Goal: Task Accomplishment & Management: Complete application form

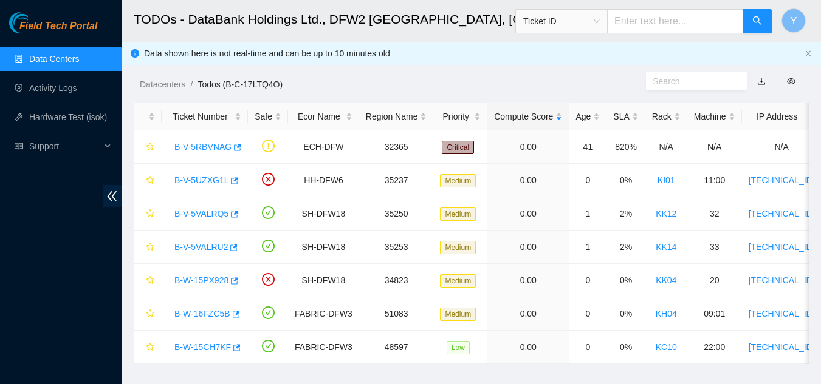
click at [63, 56] on link "Data Centers" at bounding box center [54, 59] width 50 height 10
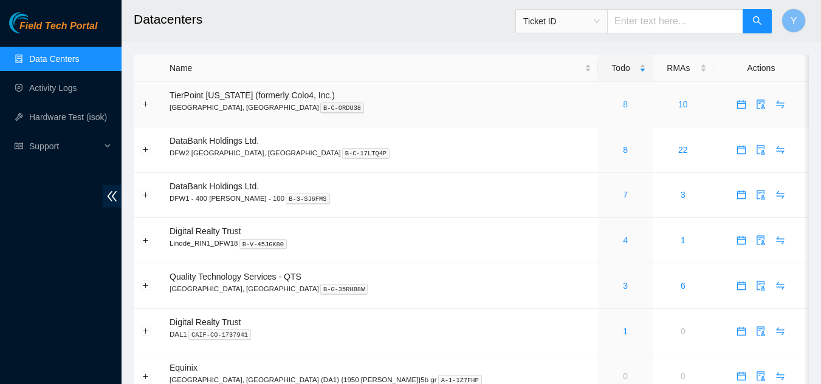
click at [623, 105] on link "8" at bounding box center [625, 105] width 5 height 10
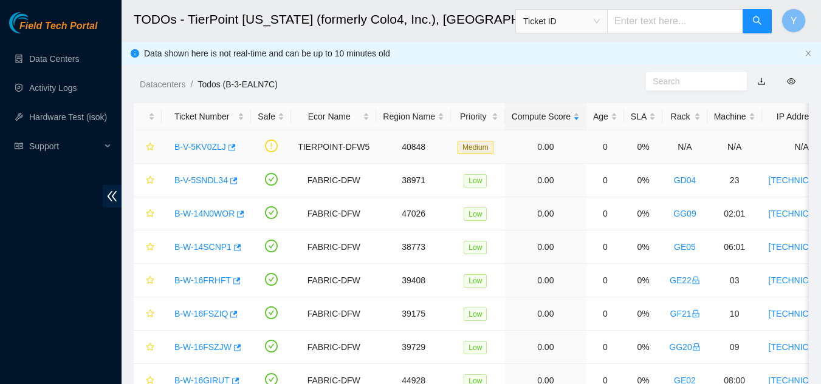
click at [196, 148] on link "B-V-5KV0ZLJ" at bounding box center [200, 147] width 52 height 10
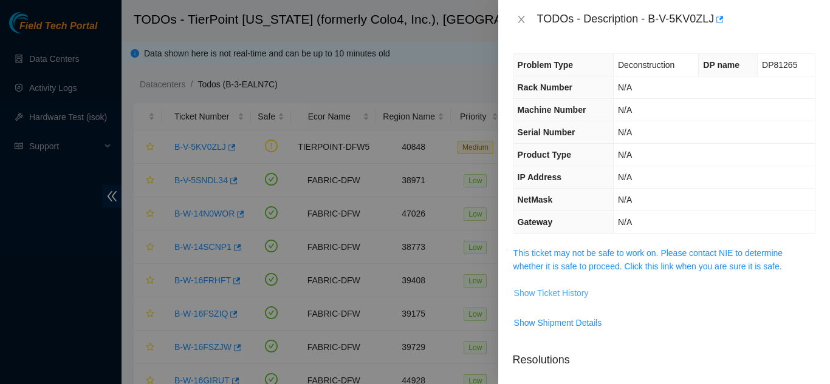
click at [525, 295] on span "Show Ticket History" at bounding box center [551, 293] width 75 height 13
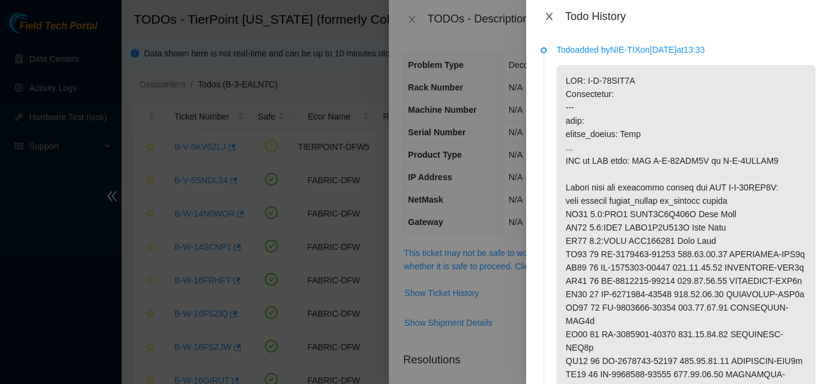
click at [548, 15] on icon "close" at bounding box center [548, 16] width 7 height 7
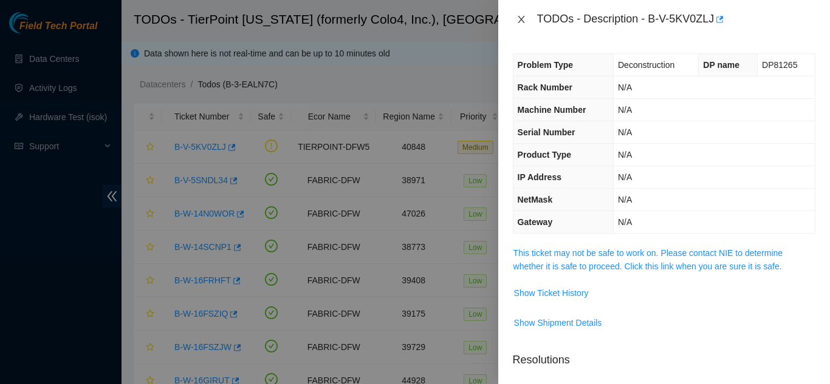
click at [518, 26] on div "TODOs - Description - B-V-5KV0ZLJ" at bounding box center [664, 19] width 302 height 19
click at [519, 20] on icon "close" at bounding box center [521, 20] width 10 height 10
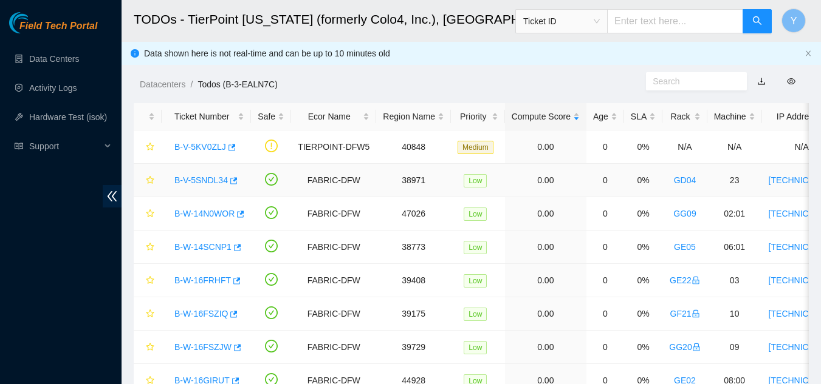
click at [211, 181] on link "B-V-5SNDL34" at bounding box center [200, 181] width 53 height 10
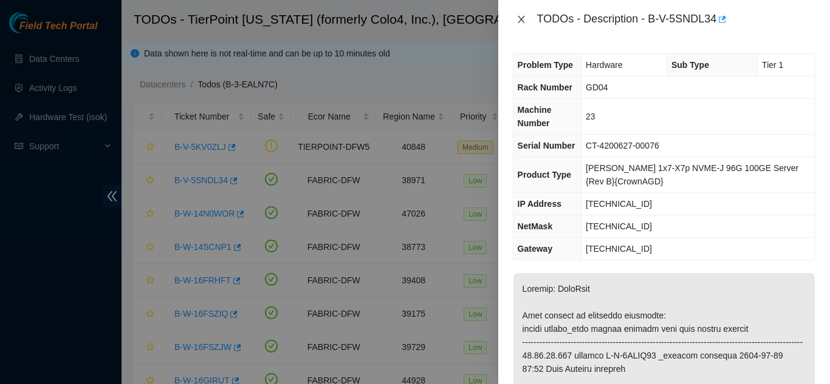
click at [520, 22] on icon "close" at bounding box center [521, 20] width 10 height 10
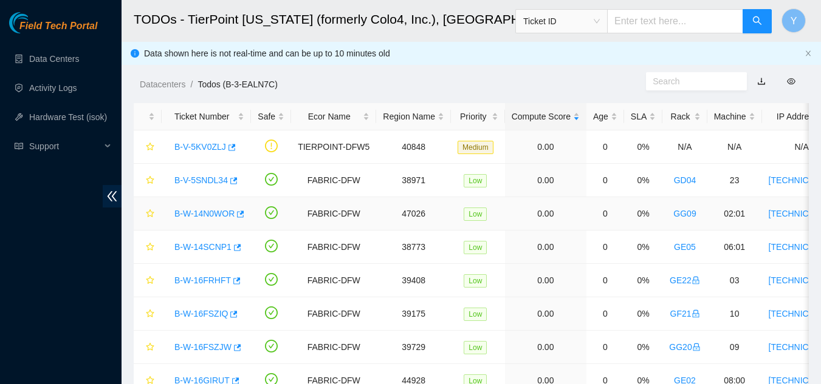
click at [205, 213] on link "B-W-14N0WOR" at bounding box center [204, 214] width 60 height 10
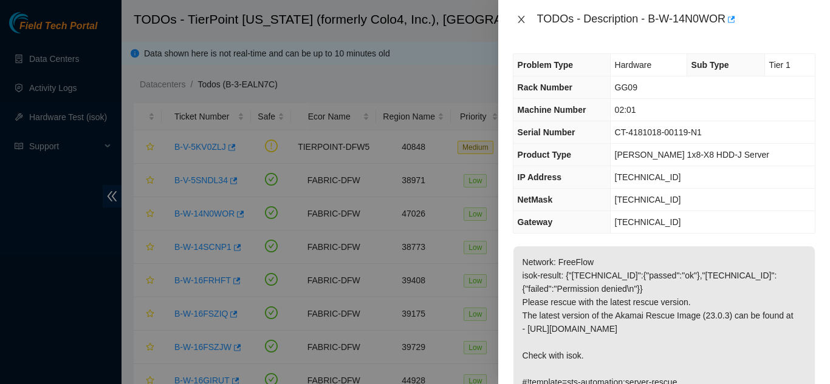
click at [521, 19] on icon "close" at bounding box center [521, 19] width 7 height 7
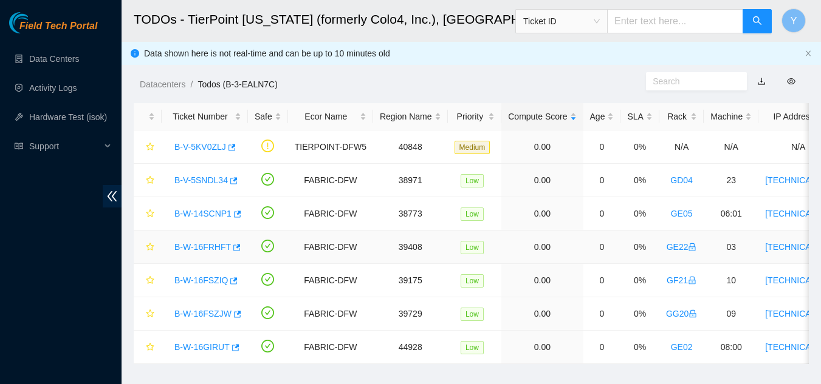
click at [200, 245] on link "B-W-16FRHFT" at bounding box center [202, 247] width 56 height 10
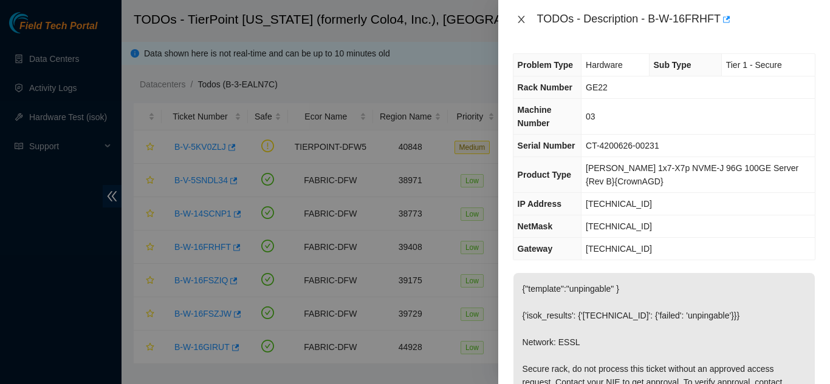
click at [520, 19] on icon "close" at bounding box center [521, 20] width 10 height 10
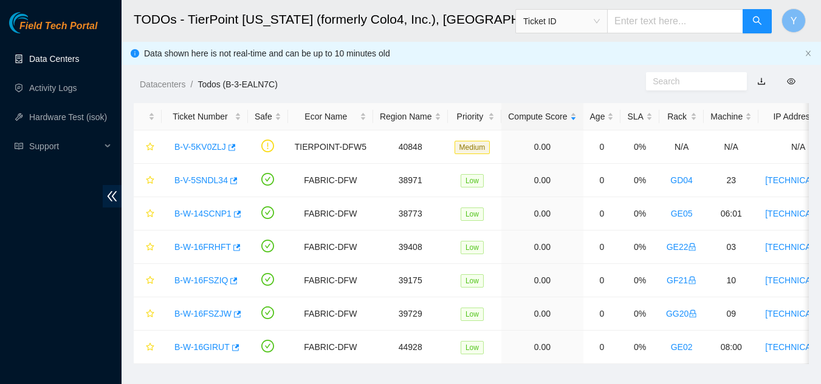
click at [55, 58] on link "Data Centers" at bounding box center [54, 59] width 50 height 10
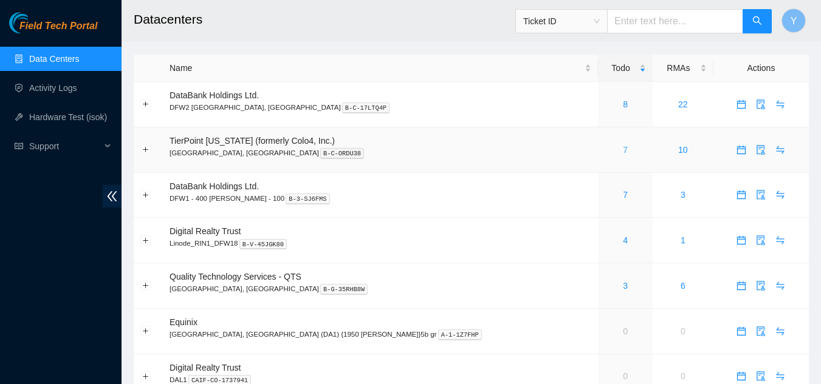
click at [623, 149] on link "7" at bounding box center [625, 150] width 5 height 10
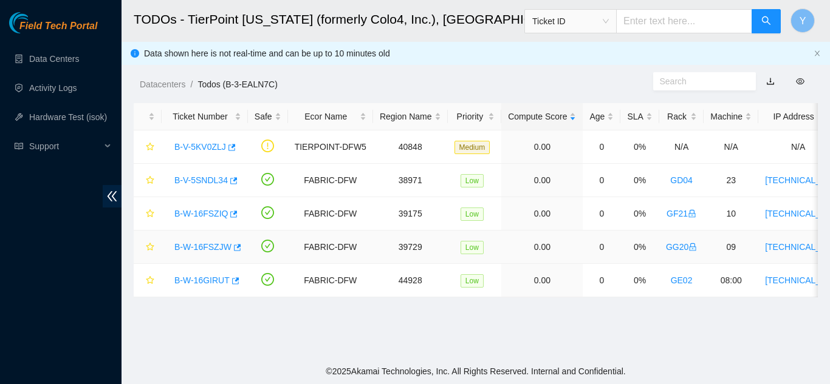
click at [198, 247] on link "B-W-16FSZJW" at bounding box center [202, 247] width 57 height 10
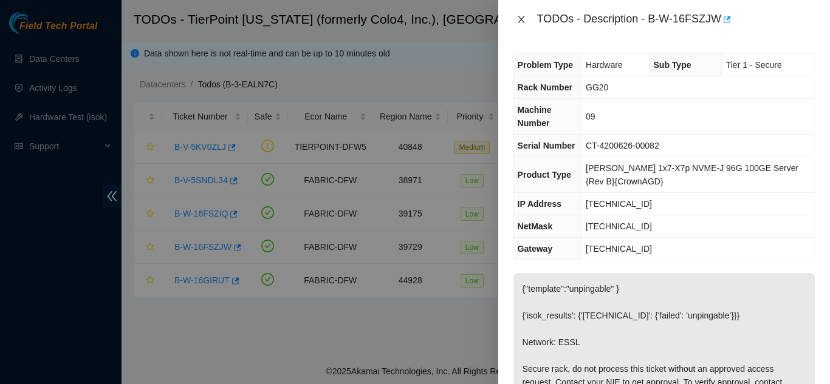
click at [520, 16] on icon "close" at bounding box center [521, 20] width 10 height 10
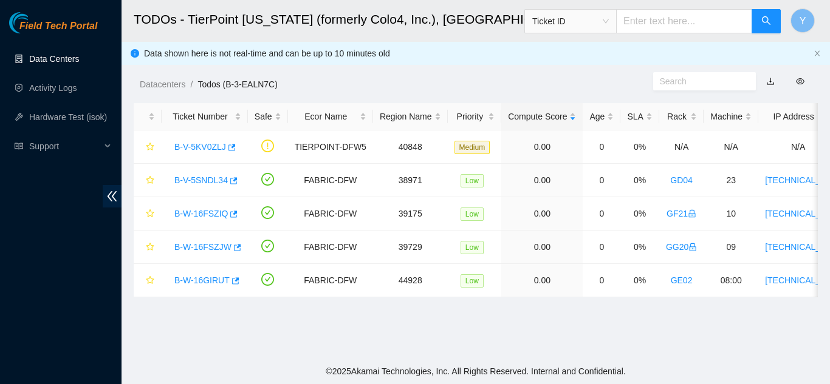
click at [70, 57] on link "Data Centers" at bounding box center [54, 59] width 50 height 10
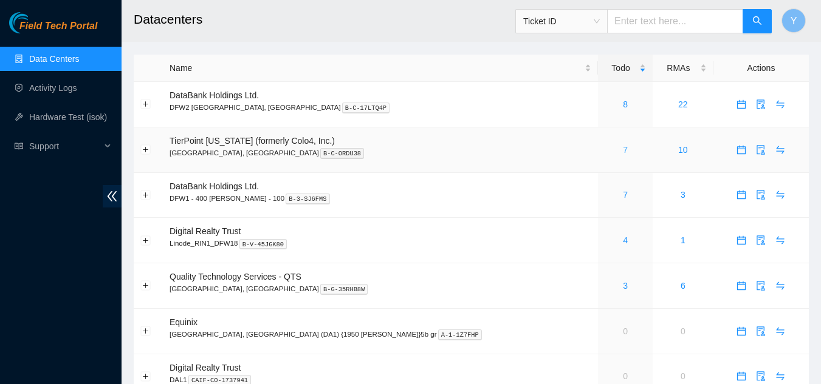
click at [623, 149] on link "7" at bounding box center [625, 150] width 5 height 10
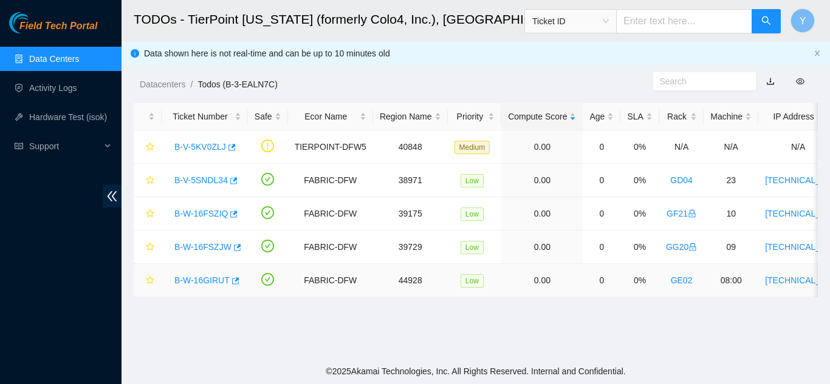
click at [196, 282] on link "B-W-16GIRUT" at bounding box center [201, 281] width 55 height 10
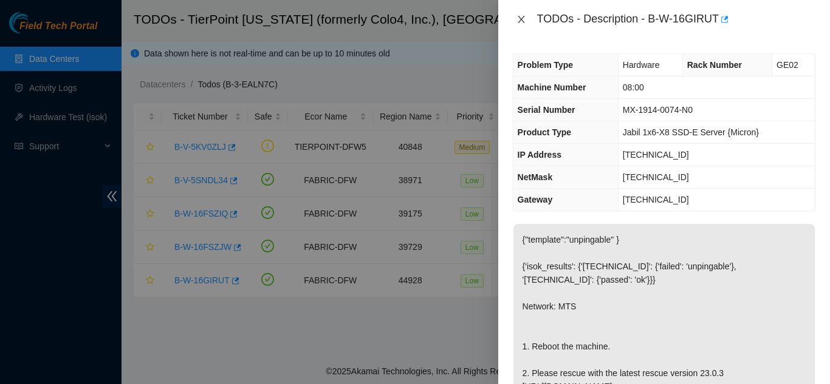
click at [519, 19] on icon "close" at bounding box center [521, 20] width 10 height 10
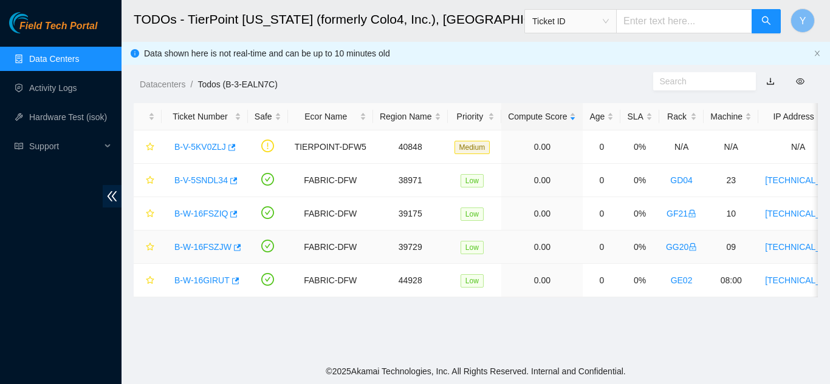
click at [202, 247] on link "B-W-16FSZJW" at bounding box center [202, 247] width 57 height 10
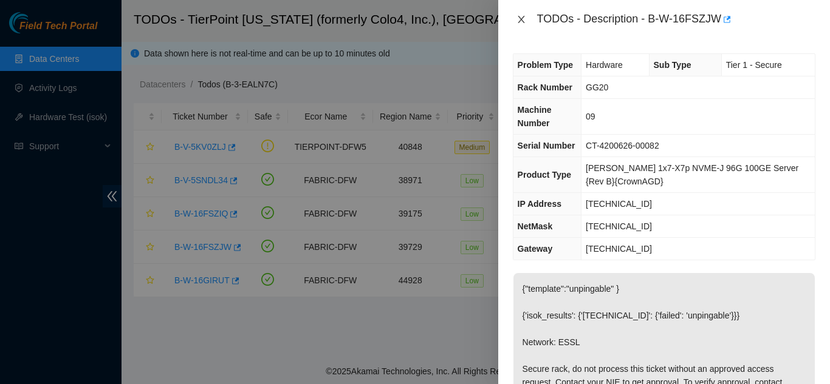
click at [518, 18] on icon "close" at bounding box center [521, 20] width 10 height 10
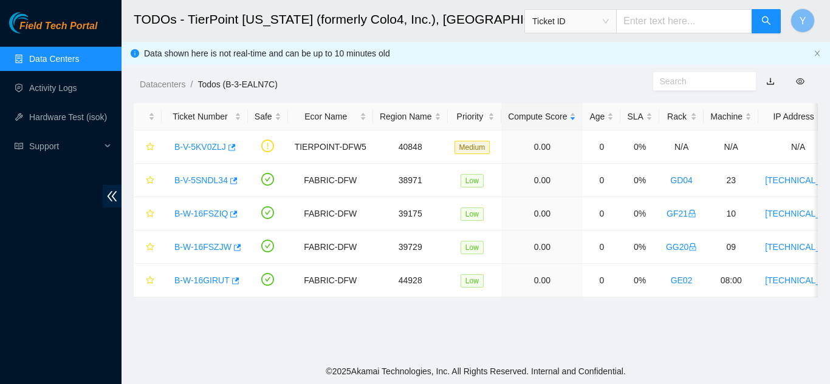
click at [73, 64] on link "Data Centers" at bounding box center [54, 59] width 50 height 10
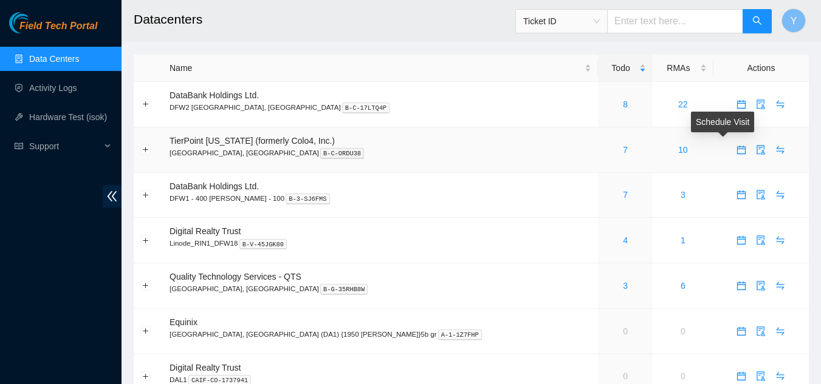
click at [736, 151] on icon "calendar" at bounding box center [741, 150] width 10 height 10
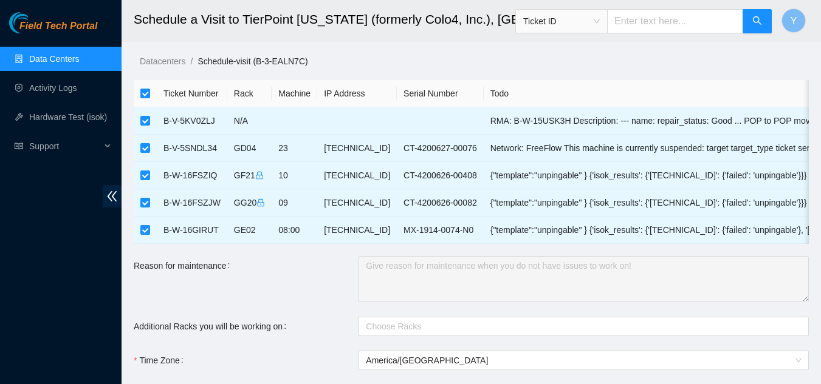
click at [144, 94] on input "checkbox" at bounding box center [145, 94] width 10 height 10
checkbox input "false"
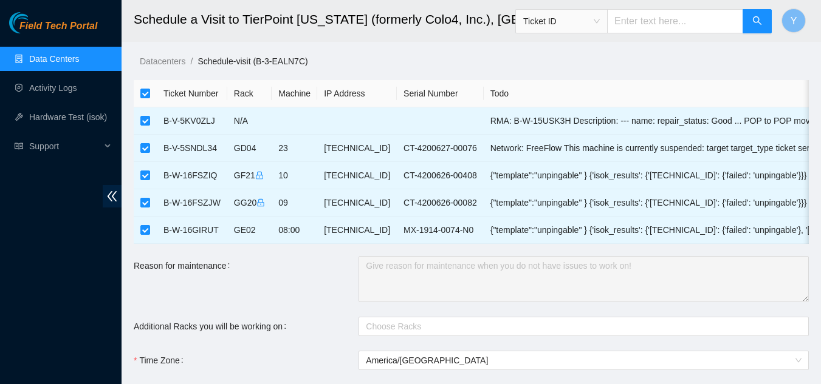
checkbox input "false"
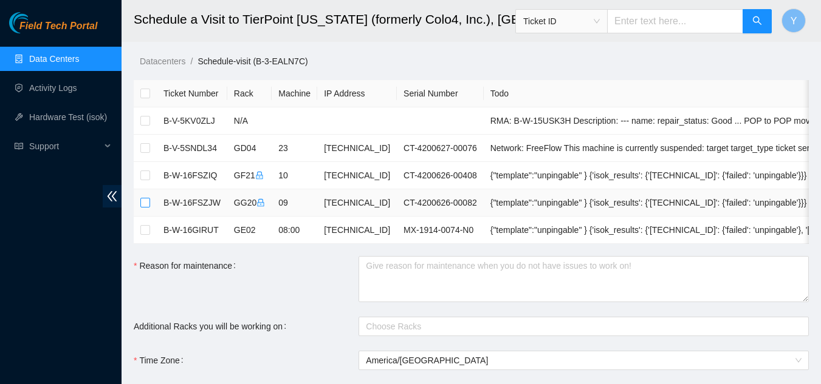
click at [147, 202] on input "checkbox" at bounding box center [145, 203] width 10 height 10
checkbox input "true"
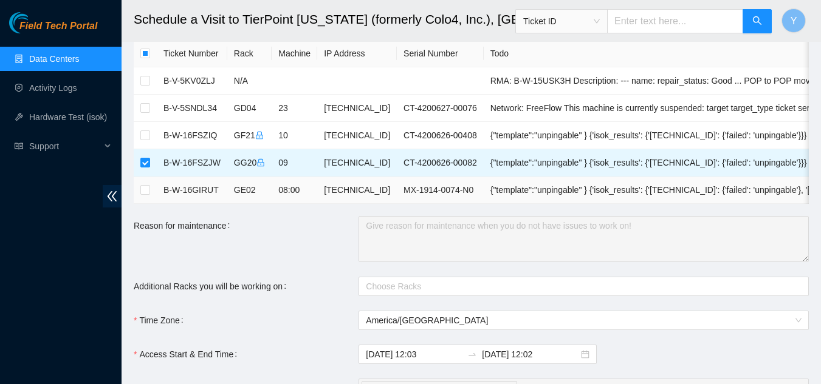
scroll to position [121, 0]
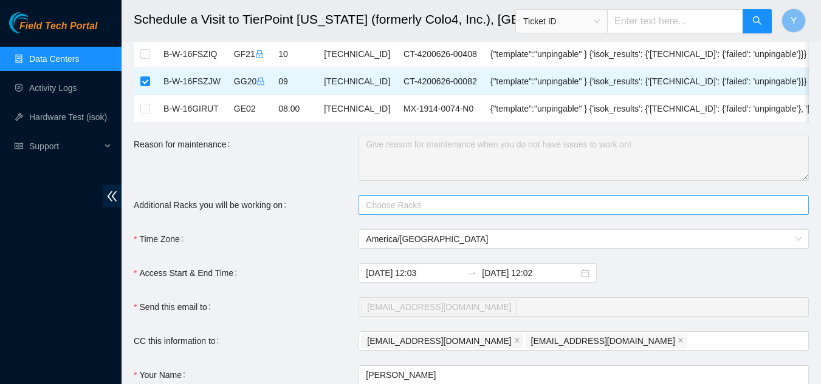
click at [402, 213] on div at bounding box center [577, 205] width 432 height 15
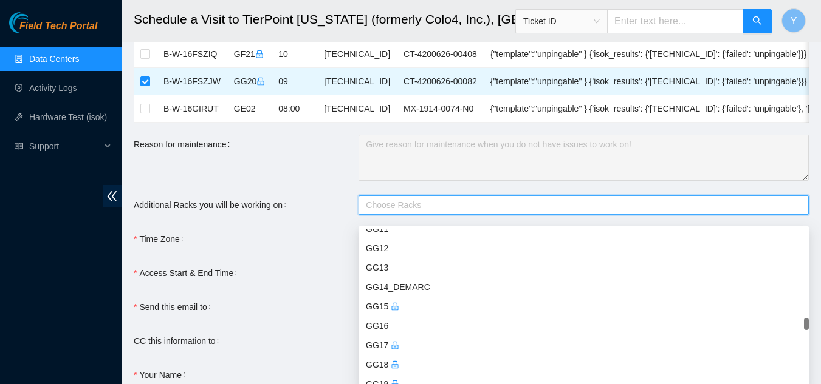
scroll to position [2247, 0]
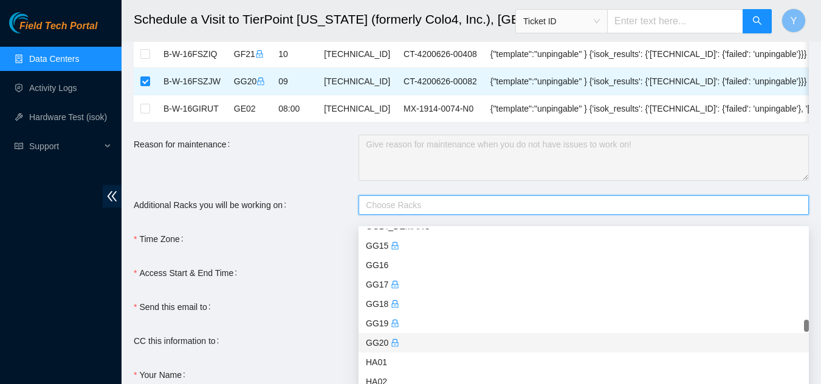
click at [380, 343] on div "GG20" at bounding box center [584, 343] width 436 height 13
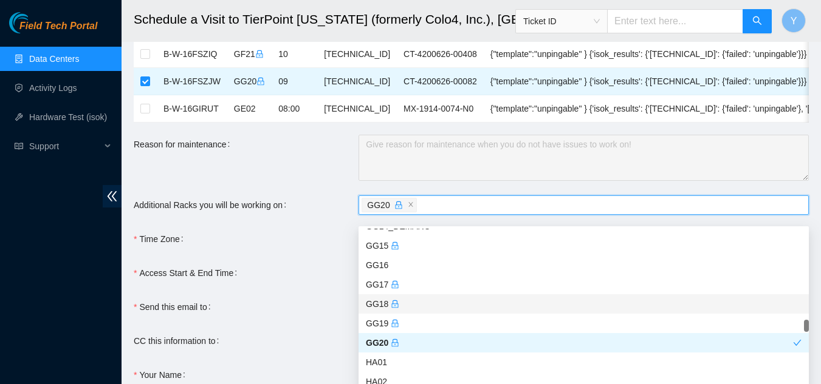
click at [301, 283] on div "Access Start & End Time" at bounding box center [246, 273] width 225 height 19
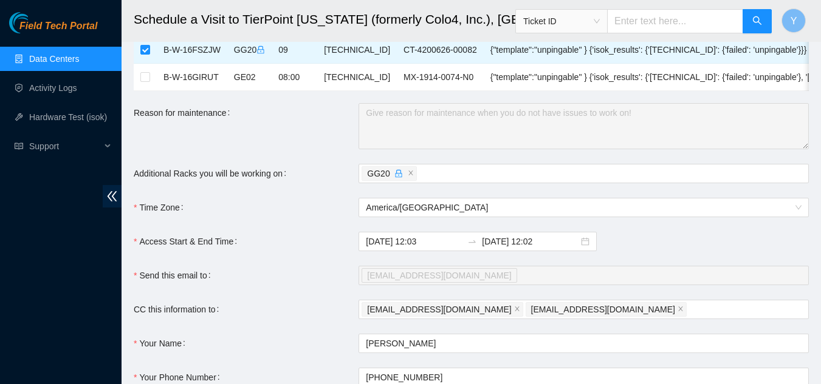
scroll to position [243, 0]
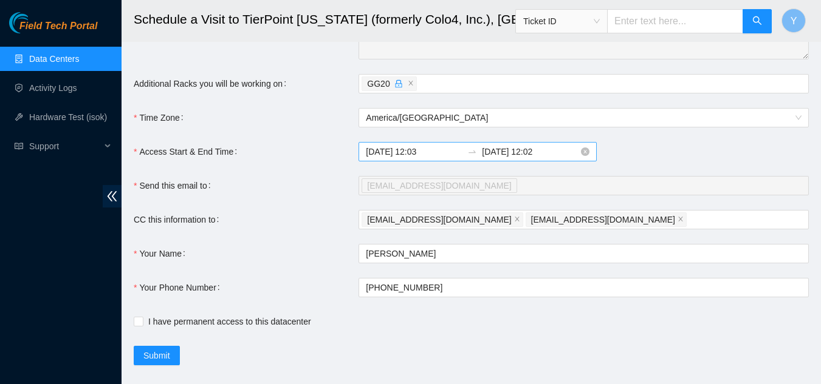
click at [530, 159] on input "2025-09-18 12:02" at bounding box center [530, 151] width 97 height 13
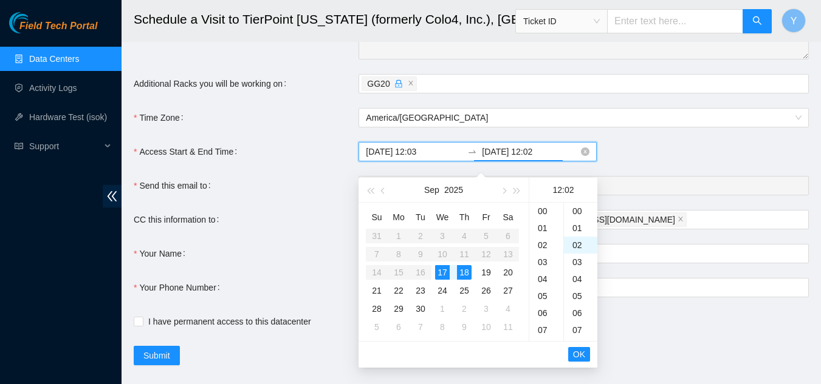
scroll to position [34, 0]
click at [442, 275] on div "17" at bounding box center [442, 272] width 15 height 15
click at [547, 315] on div "18" at bounding box center [546, 313] width 34 height 17
click at [573, 214] on div "00" at bounding box center [580, 211] width 33 height 17
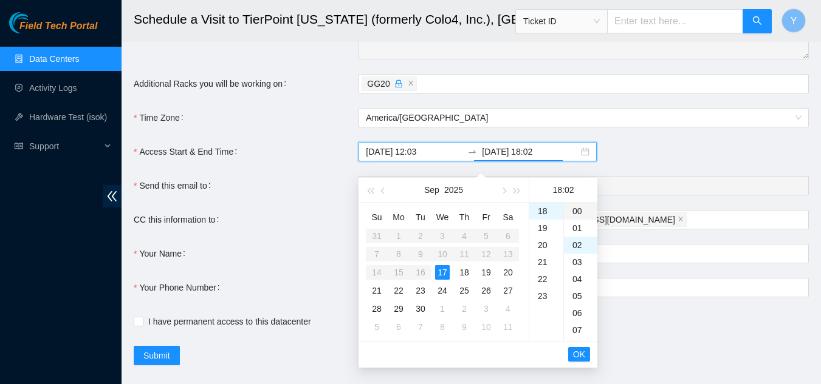
type input "2025-09-17 18:00"
click at [581, 352] on span "OK" at bounding box center [579, 354] width 12 height 13
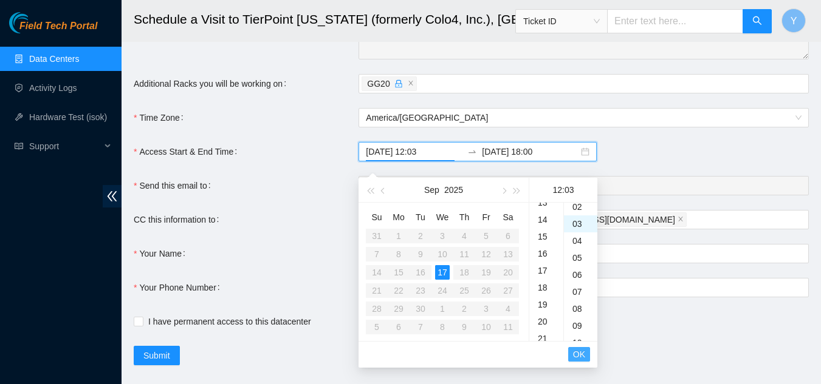
scroll to position [51, 0]
click at [581, 352] on span "OK" at bounding box center [579, 354] width 12 height 13
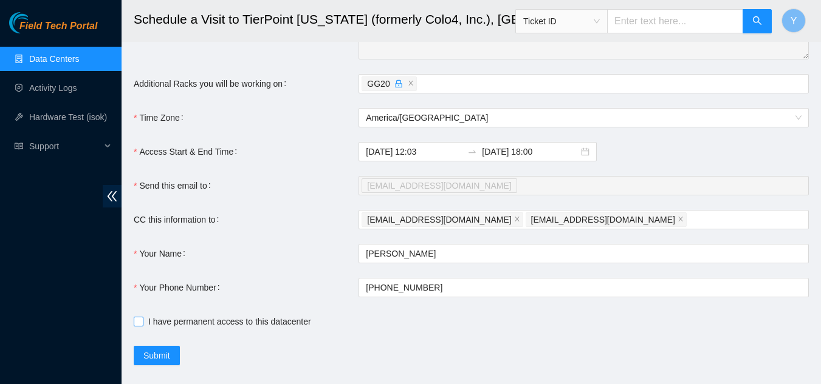
click at [138, 326] on input "I have permanent access to this datacenter" at bounding box center [138, 321] width 9 height 9
checkbox input "true"
click at [159, 361] on span "Submit" at bounding box center [156, 355] width 27 height 13
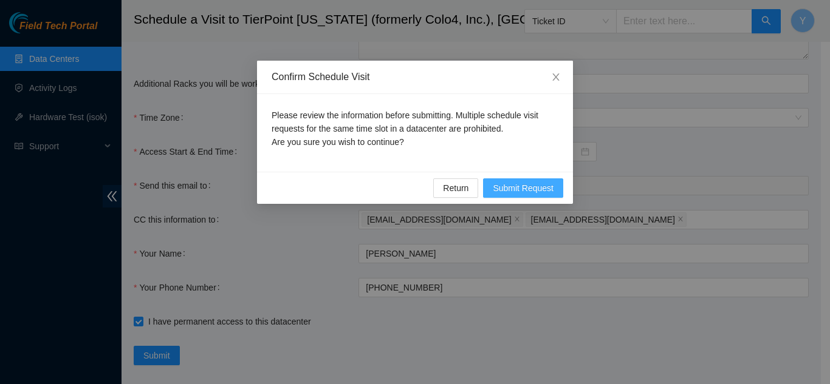
click at [516, 186] on span "Submit Request" at bounding box center [523, 188] width 61 height 13
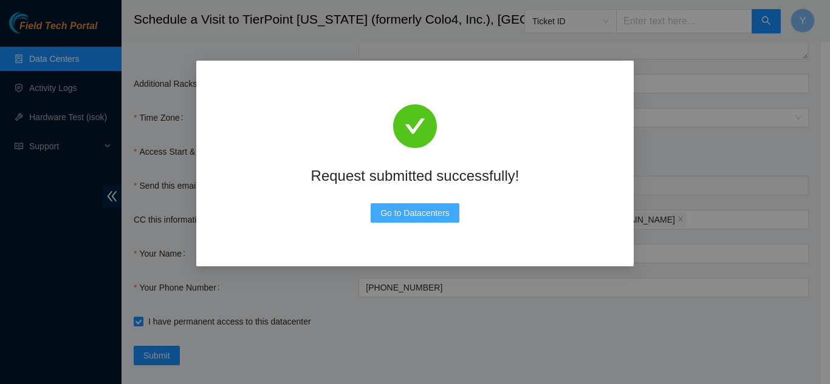
click at [421, 211] on span "Go to Datacenters" at bounding box center [414, 213] width 69 height 13
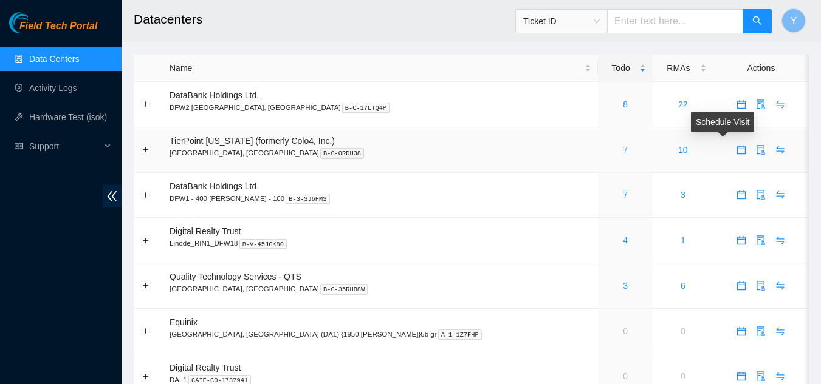
click at [736, 152] on icon "calendar" at bounding box center [741, 150] width 10 height 10
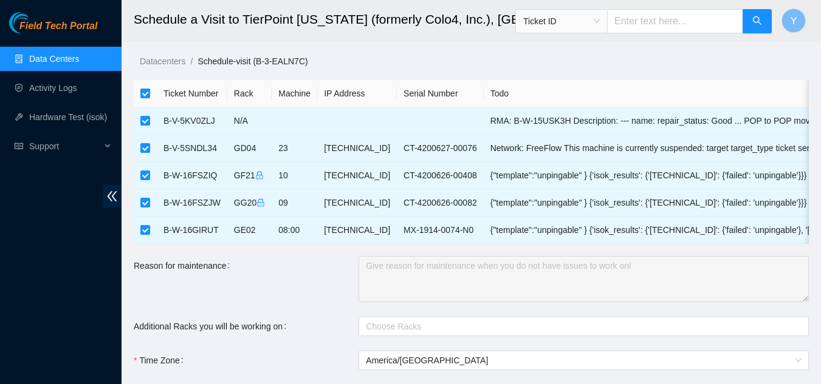
click at [142, 95] on input "checkbox" at bounding box center [145, 94] width 10 height 10
checkbox input "false"
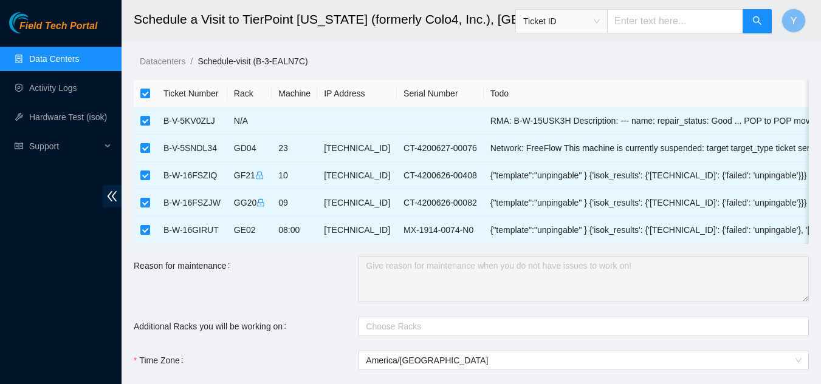
checkbox input "false"
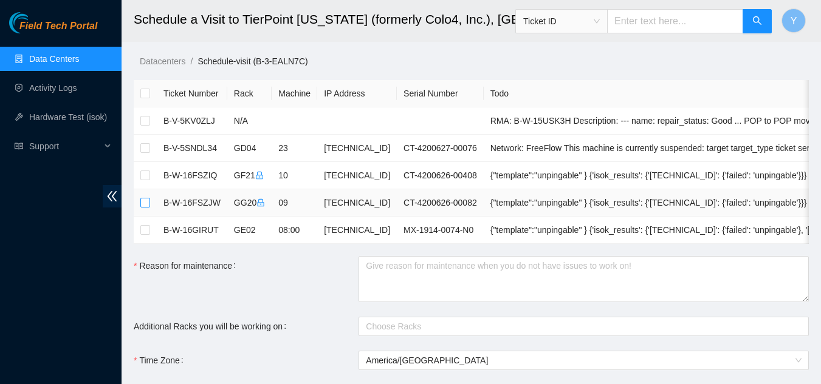
click at [146, 200] on input "checkbox" at bounding box center [145, 203] width 10 height 10
checkbox input "true"
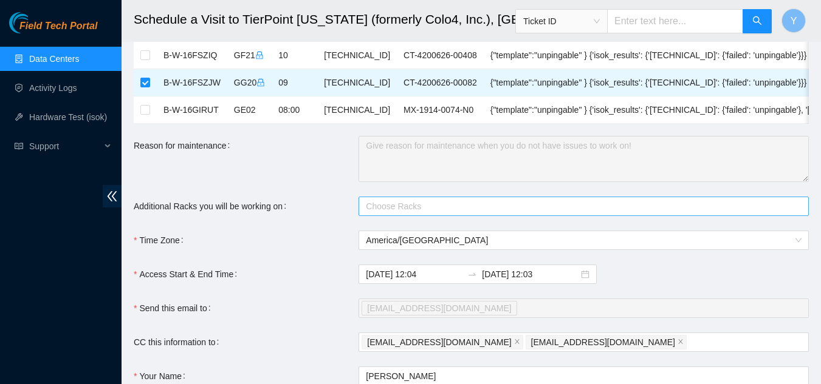
scroll to position [121, 0]
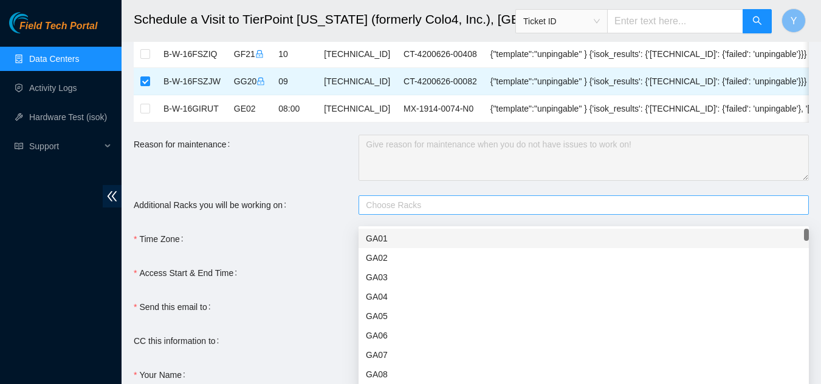
click at [391, 213] on div at bounding box center [577, 205] width 432 height 15
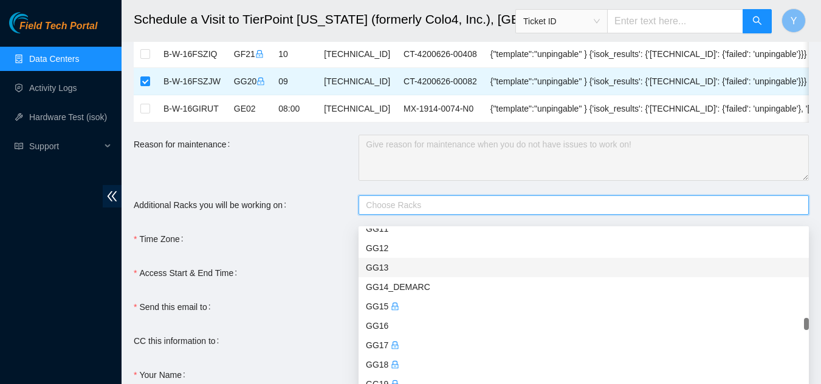
scroll to position [2247, 0]
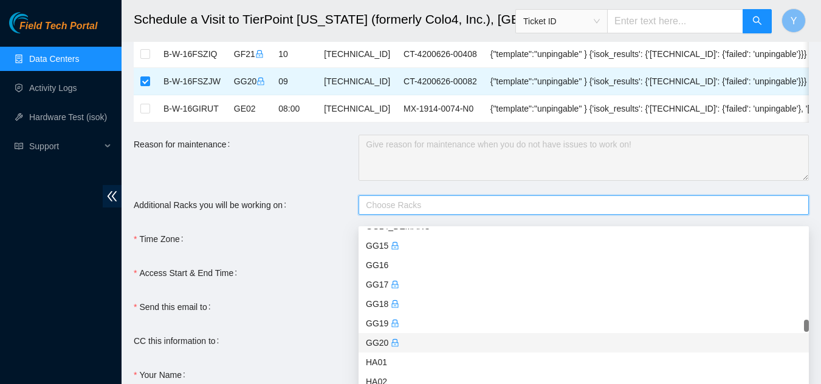
click at [381, 343] on div "GG20" at bounding box center [584, 343] width 436 height 13
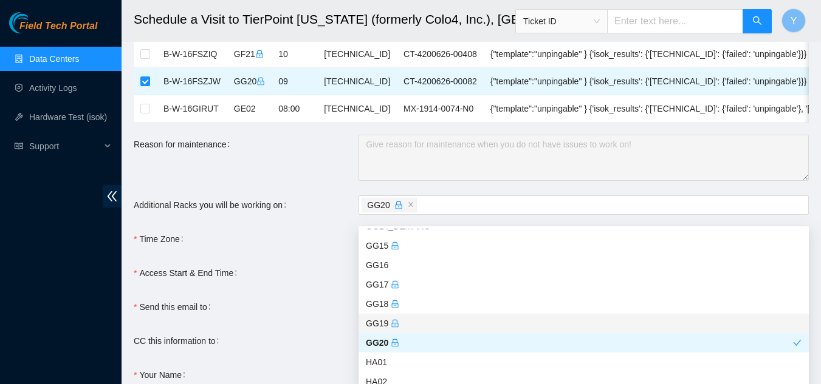
click at [343, 301] on form "Ticket Number Rack Machine IP Address Serial Number Todo B-V-5KV0ZLJ N/A RMA: B…" at bounding box center [471, 223] width 675 height 528
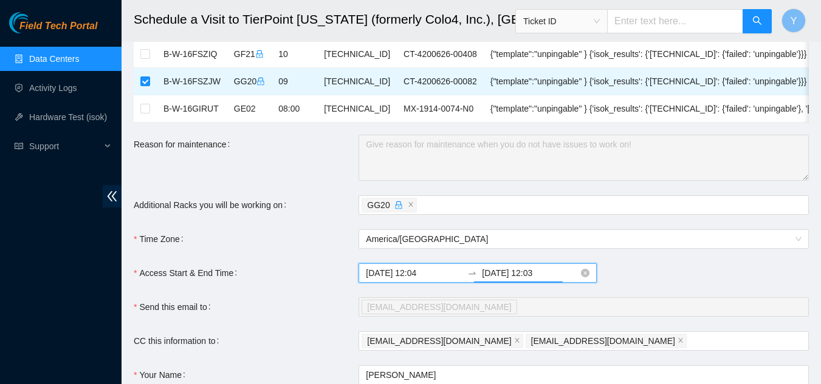
click at [528, 280] on input "2025-09-18 12:03" at bounding box center [530, 273] width 97 height 13
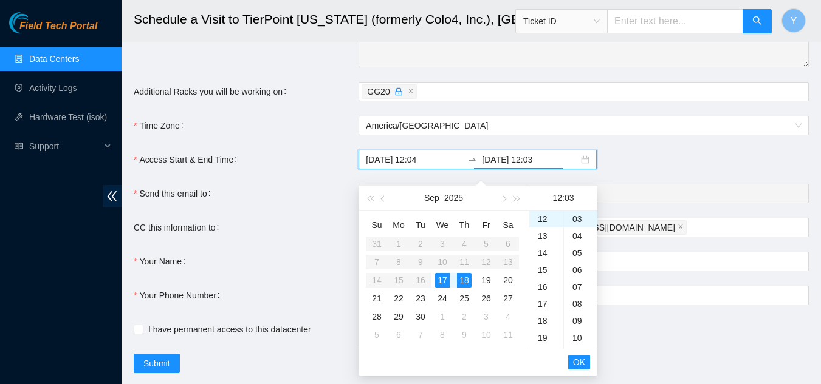
scroll to position [273, 0]
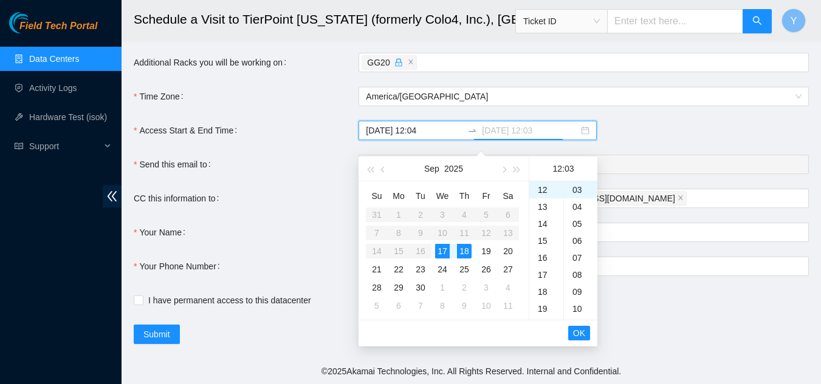
click at [448, 244] on div "17" at bounding box center [442, 251] width 15 height 15
click at [539, 284] on div "18" at bounding box center [546, 292] width 34 height 17
type input "2025-09-17 18:03"
click at [579, 327] on span "OK" at bounding box center [579, 333] width 12 height 13
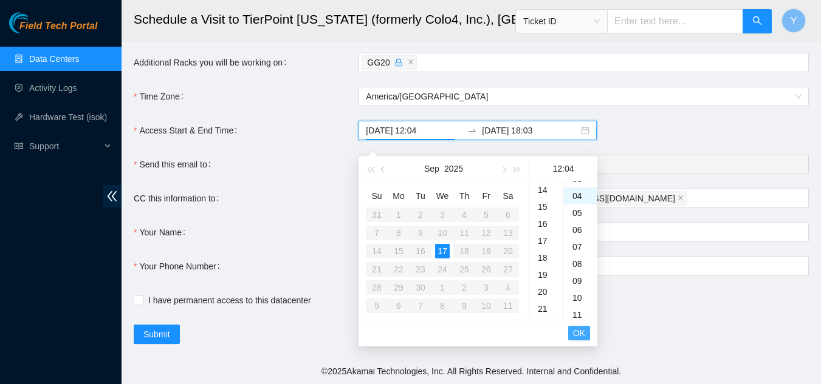
scroll to position [68, 0]
click at [577, 327] on span "OK" at bounding box center [579, 333] width 12 height 13
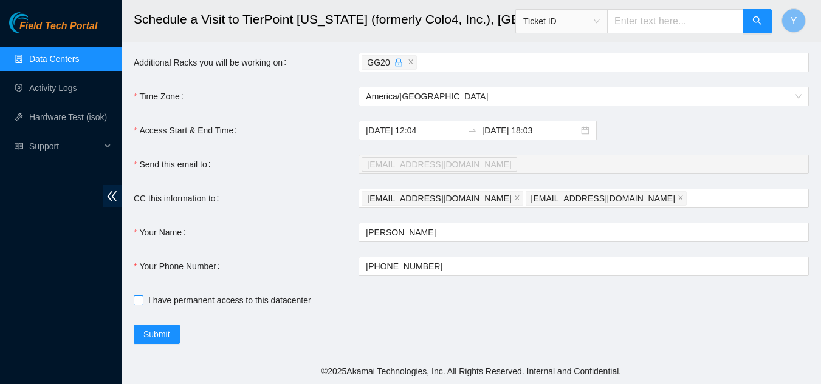
click at [140, 301] on input "I have permanent access to this datacenter" at bounding box center [138, 300] width 9 height 9
checkbox input "true"
click at [157, 335] on span "Submit" at bounding box center [156, 334] width 27 height 13
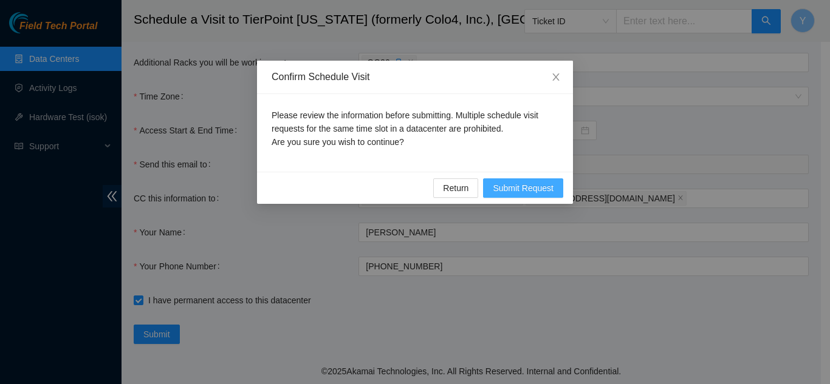
click at [519, 190] on span "Submit Request" at bounding box center [523, 188] width 61 height 13
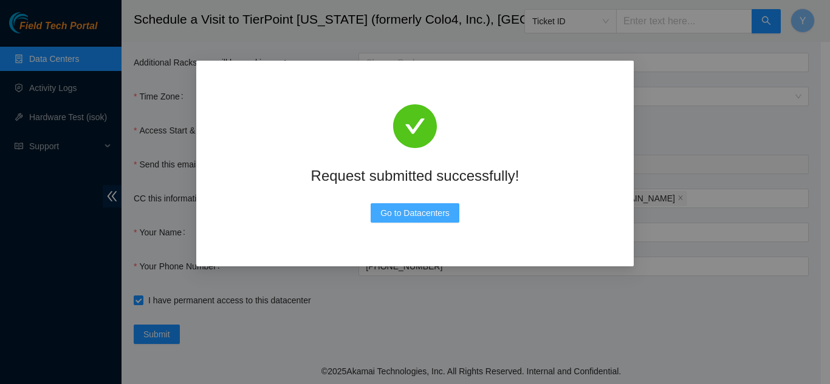
click at [440, 207] on span "Go to Datacenters" at bounding box center [414, 213] width 69 height 13
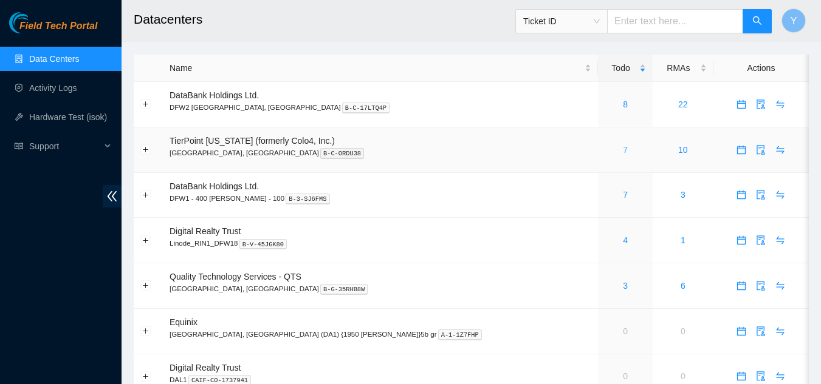
click at [623, 149] on link "7" at bounding box center [625, 150] width 5 height 10
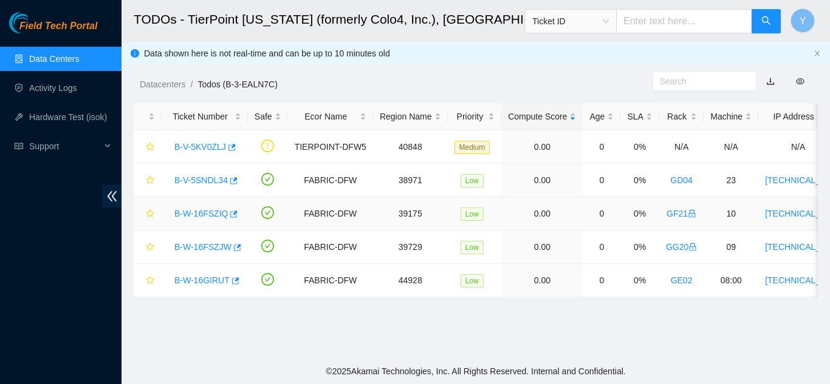
click at [196, 211] on link "B-W-16FSZIQ" at bounding box center [200, 214] width 53 height 10
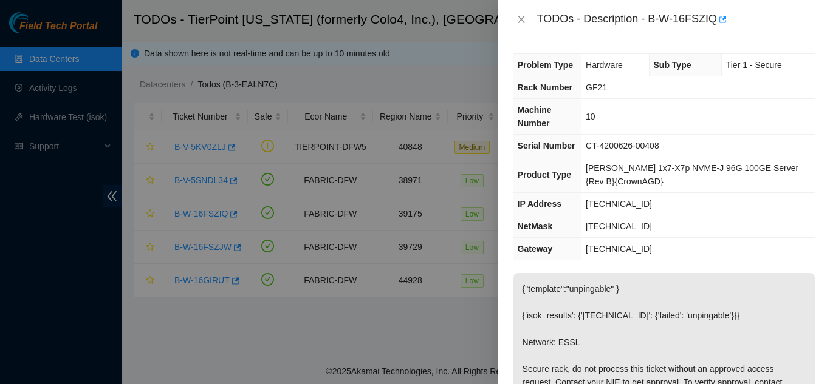
click at [645, 17] on div "TODOs - Description - B-W-16FSZIQ" at bounding box center [676, 19] width 278 height 19
drag, startPoint x: 648, startPoint y: 16, endPoint x: 728, endPoint y: 27, distance: 80.9
click at [728, 27] on div "TODOs - Description - B-W-16FSZIQ" at bounding box center [676, 19] width 278 height 19
copy div "B-W-16FSZIQ"
click at [521, 20] on icon "close" at bounding box center [521, 19] width 7 height 7
